Goal: Task Accomplishment & Management: Use online tool/utility

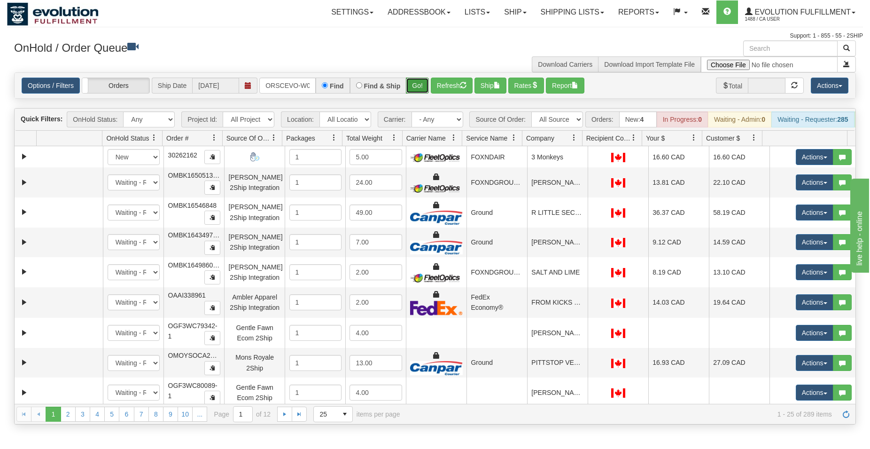
scroll to position [0, 19]
click at [419, 85] on button "Go!" at bounding box center [417, 86] width 23 height 16
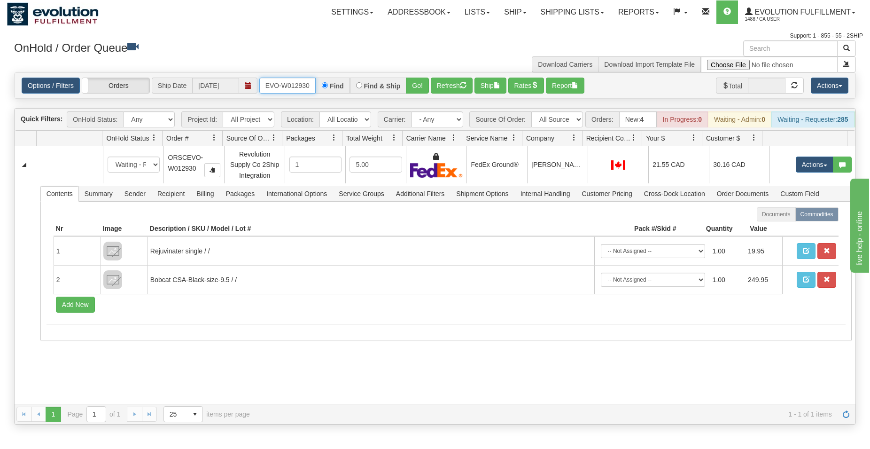
click at [301, 85] on input "ORSCEVO-W012930" at bounding box center [287, 86] width 56 height 16
type input "ORSCEVO-W012931"
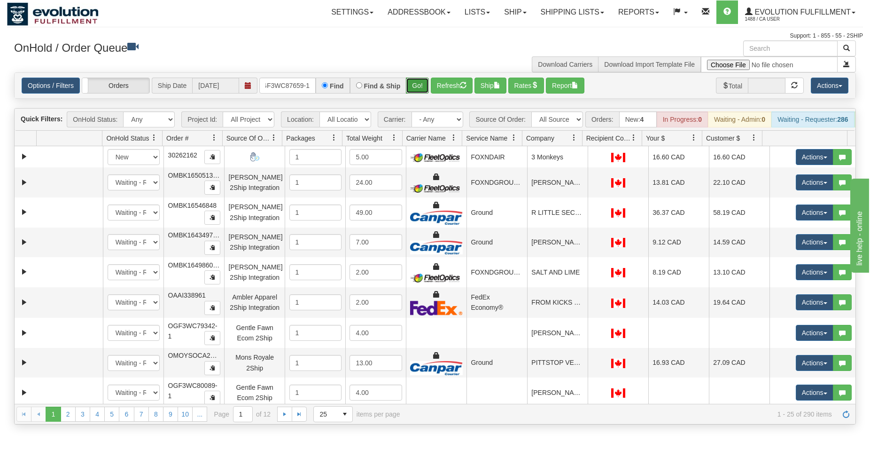
click at [415, 91] on button "Go!" at bounding box center [417, 86] width 23 height 16
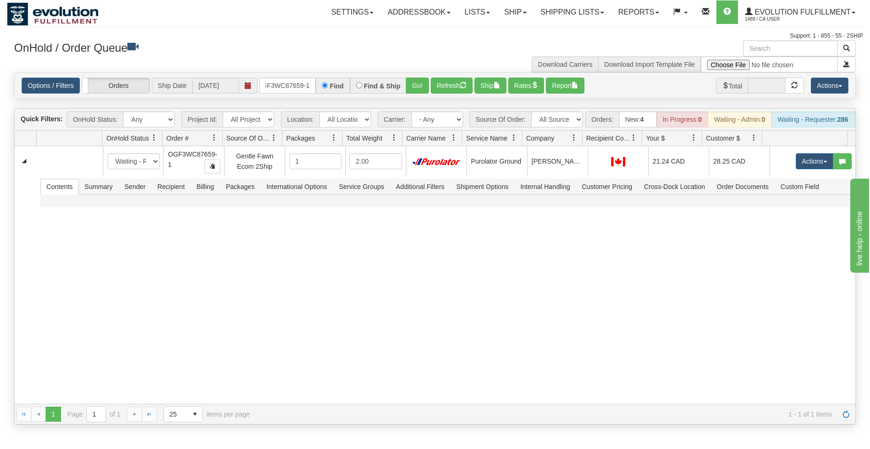
scroll to position [0, 9]
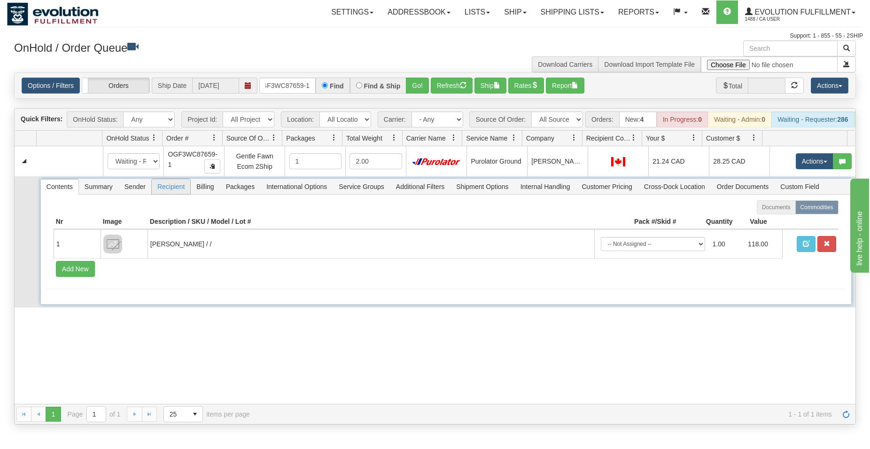
click at [183, 194] on span "Recipient" at bounding box center [171, 186] width 39 height 15
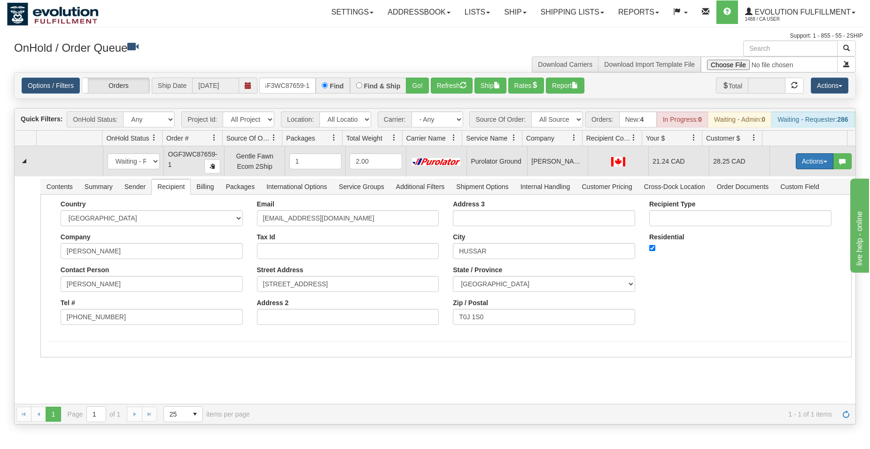
click at [807, 169] on button "Actions" at bounding box center [815, 161] width 38 height 16
click at [774, 219] on span "Ship" at bounding box center [777, 216] width 20 height 8
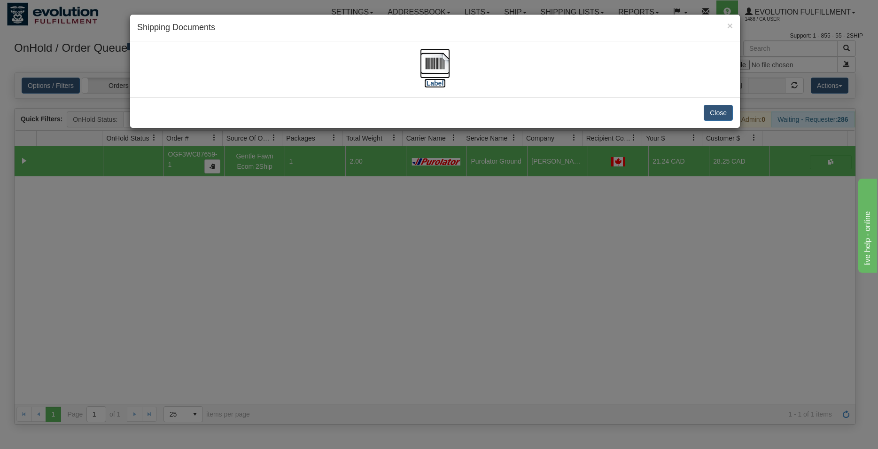
click at [429, 54] on img at bounding box center [435, 63] width 30 height 30
click at [727, 115] on button "Close" at bounding box center [718, 113] width 29 height 16
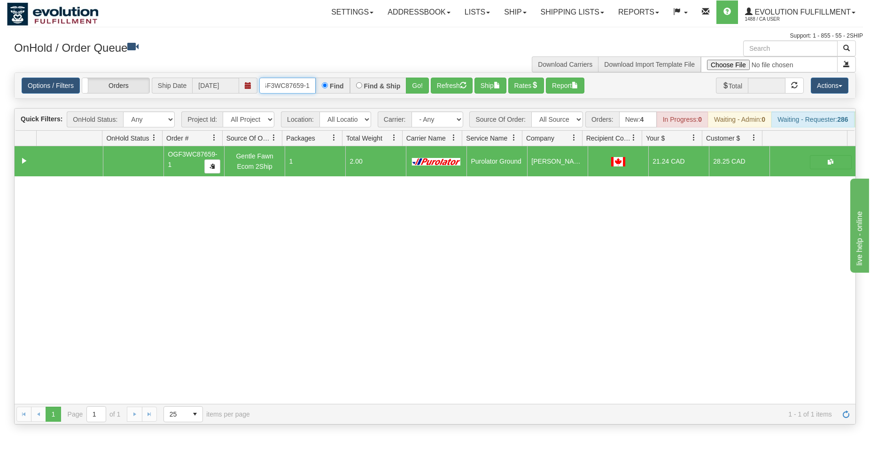
click at [286, 88] on input "OGF3WC87659-1" at bounding box center [287, 86] width 56 height 16
type input "ORSCEVO-W012739"
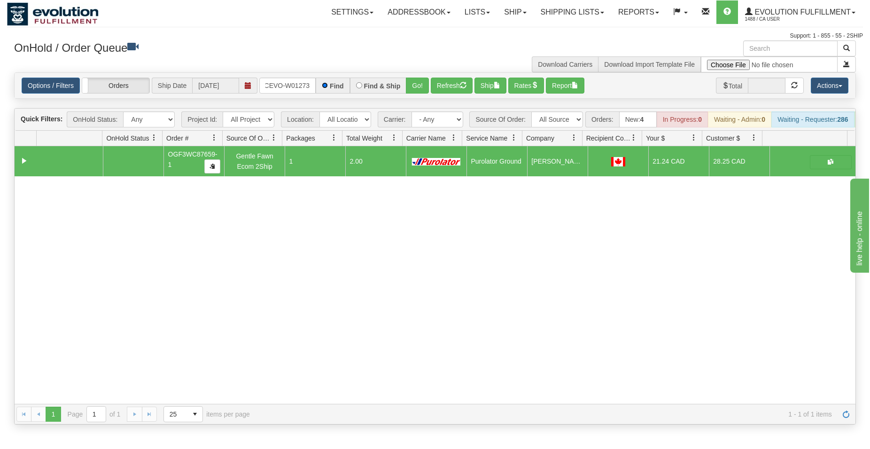
scroll to position [0, 19]
click at [408, 83] on button "Go!" at bounding box center [417, 86] width 23 height 16
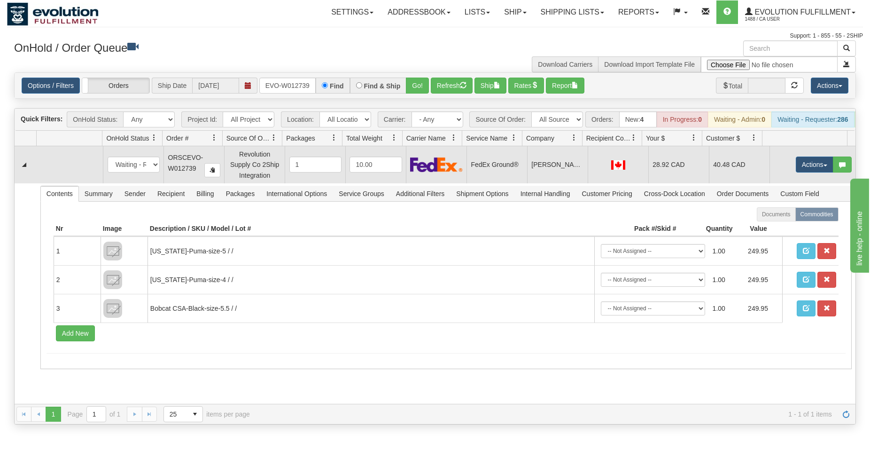
click at [801, 163] on td "Actions Open Refresh Rates Rate All Services Ship Delete Edit Items" at bounding box center [812, 164] width 86 height 37
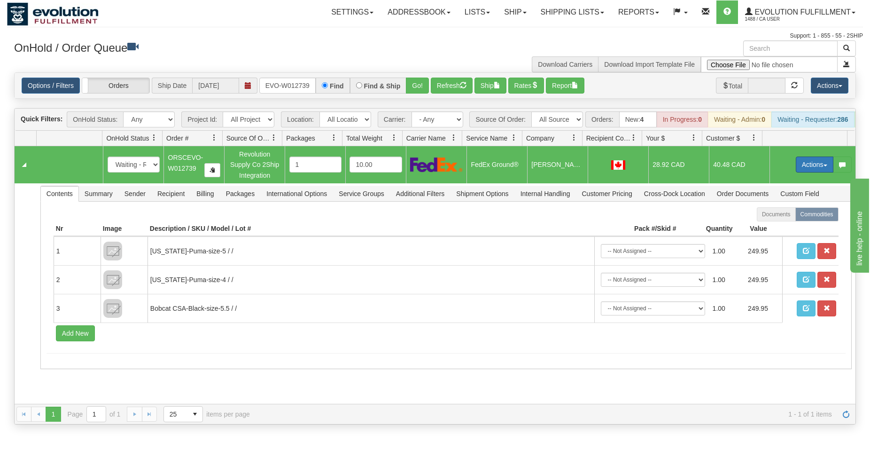
click at [802, 166] on button "Actions" at bounding box center [815, 164] width 38 height 16
click at [773, 223] on span "Ship" at bounding box center [777, 219] width 20 height 8
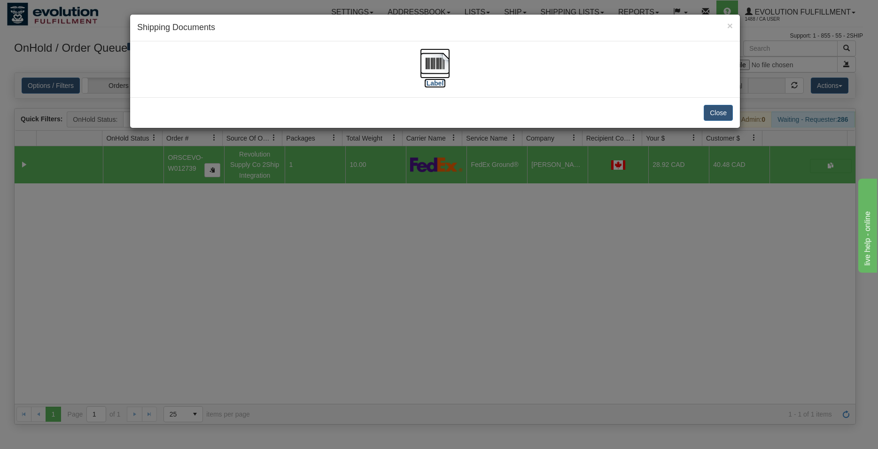
click at [435, 61] on img at bounding box center [435, 63] width 30 height 30
